Goal: Task Accomplishment & Management: Use online tool/utility

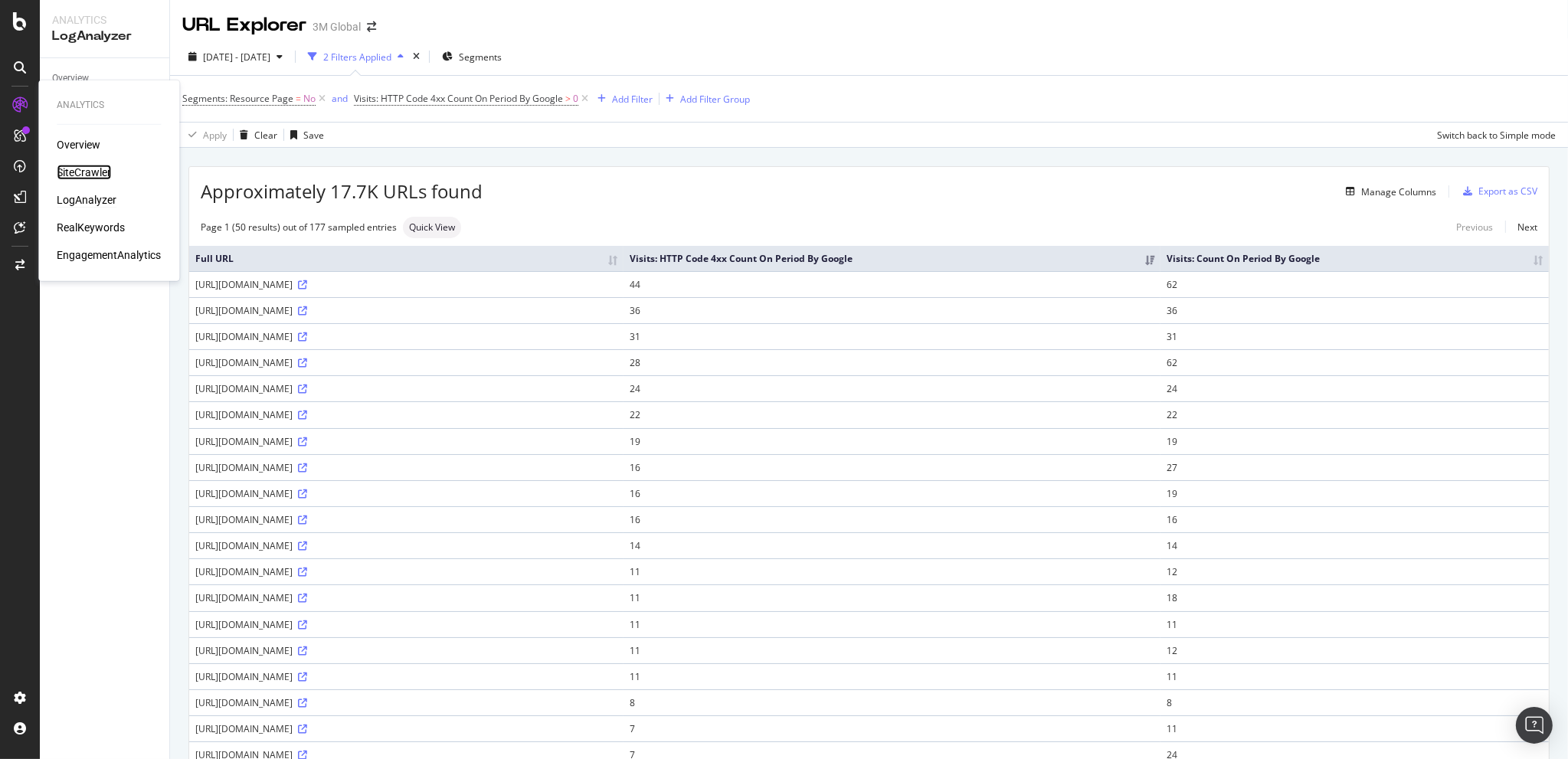
click at [95, 165] on div "SiteCrawler" at bounding box center [84, 172] width 54 height 15
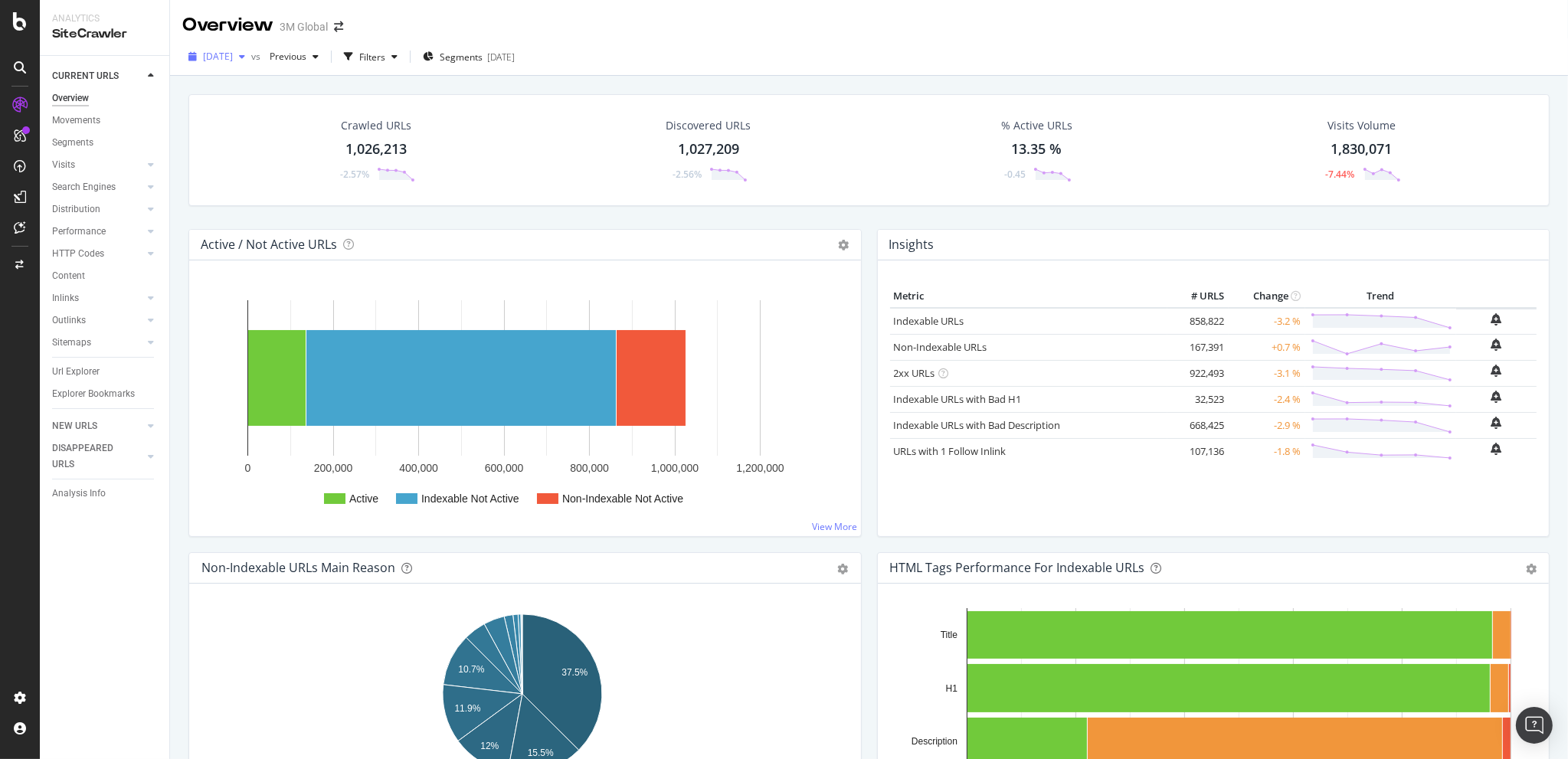
click at [233, 61] on span "[DATE]" at bounding box center [219, 56] width 30 height 13
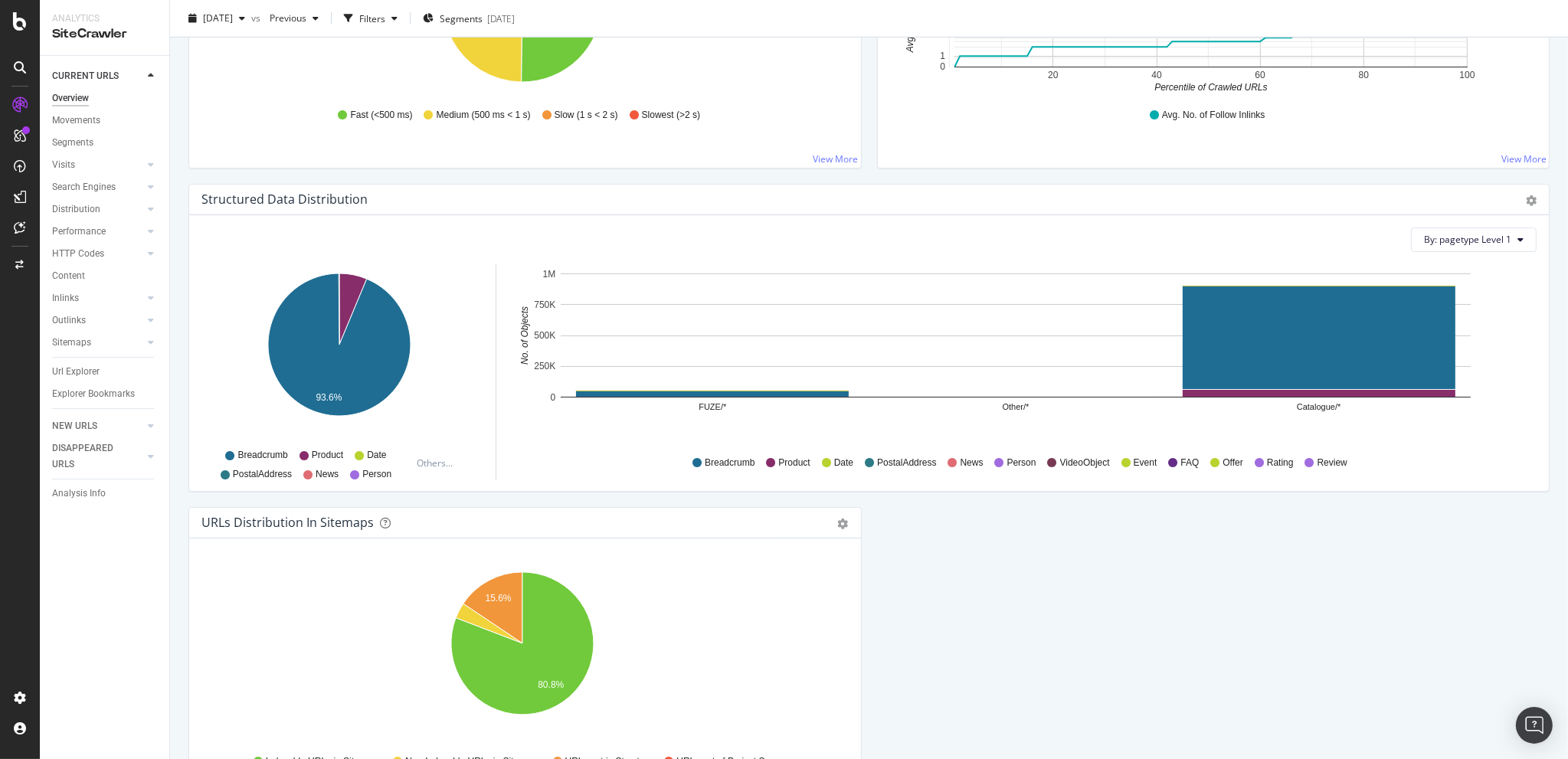
scroll to position [1430, 0]
